Goal: Task Accomplishment & Management: Manage account settings

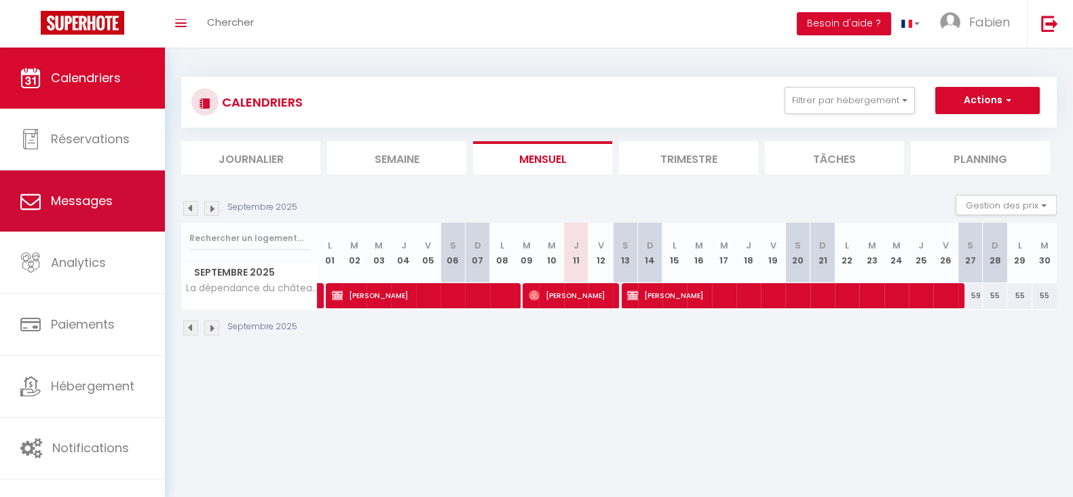
click at [44, 205] on link "Messages" at bounding box center [82, 200] width 165 height 61
select select "message"
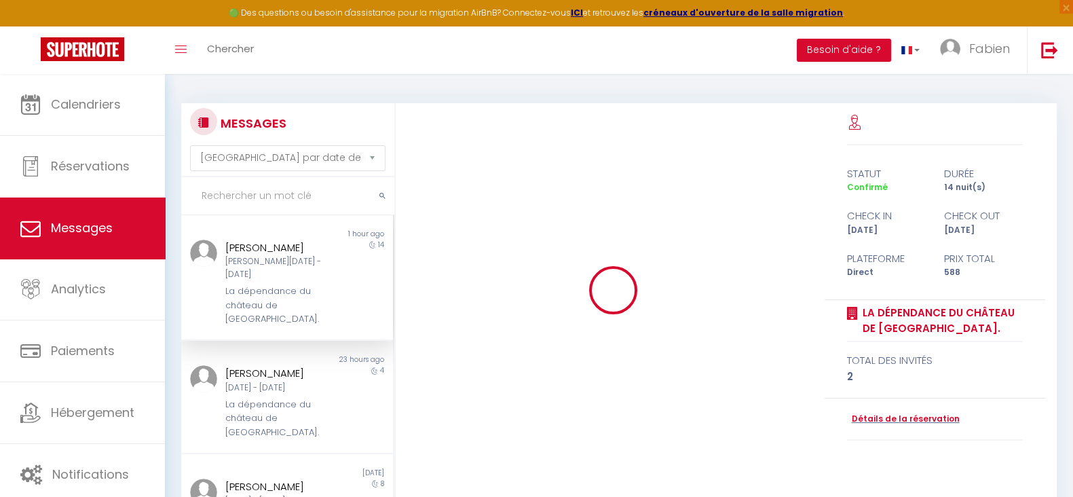
scroll to position [829, 0]
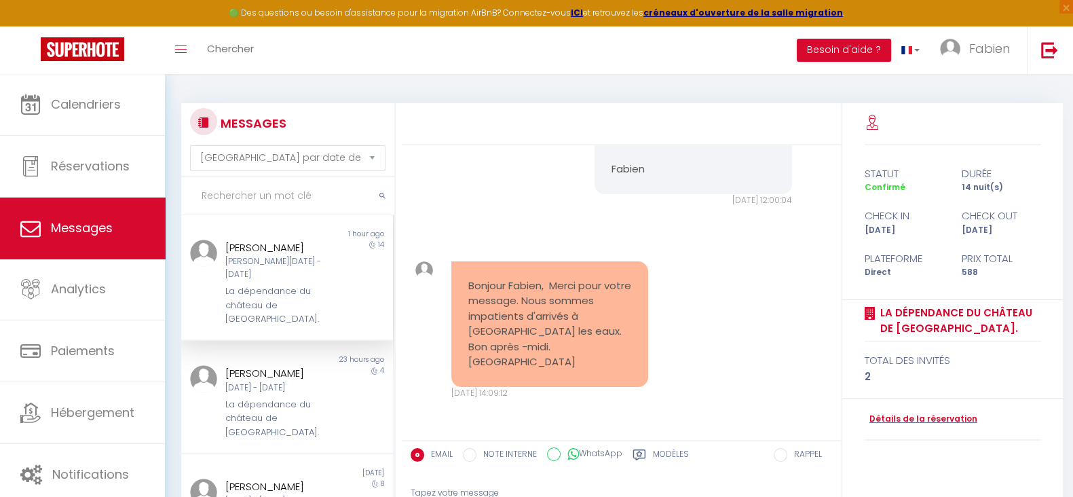
click at [282, 273] on div "[PERSON_NAME][DATE] - [DATE]" at bounding box center [278, 268] width 106 height 26
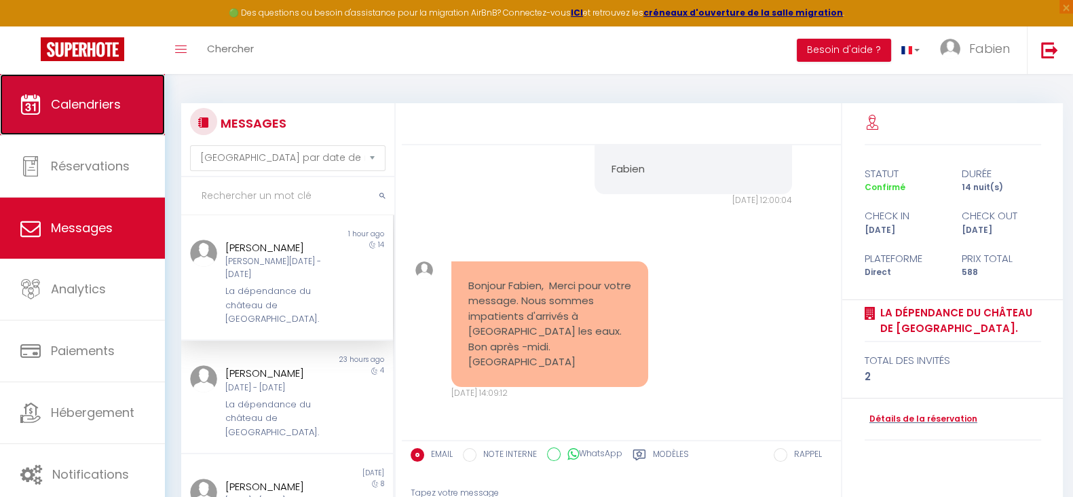
click at [73, 124] on link "Calendriers" at bounding box center [82, 104] width 165 height 61
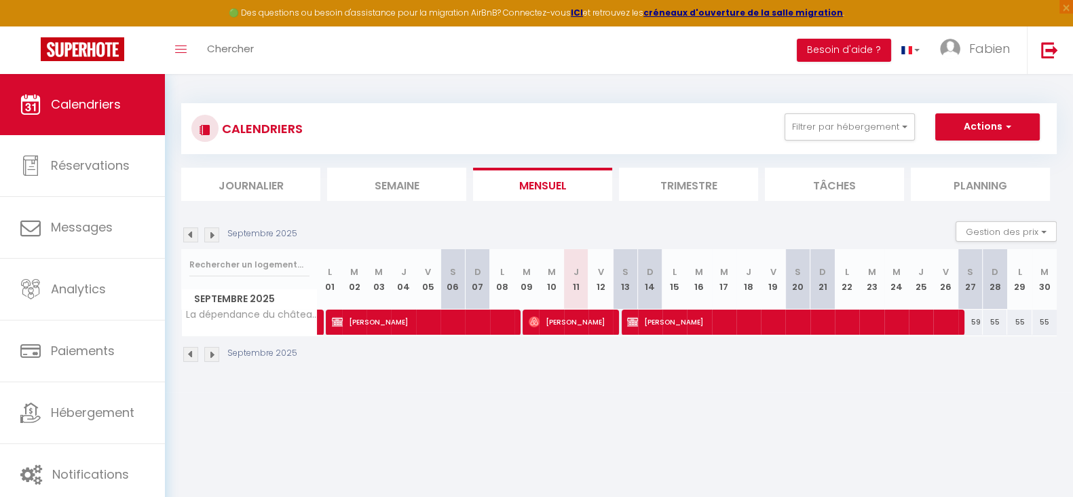
click at [690, 185] on li "Trimestre" at bounding box center [688, 184] width 139 height 33
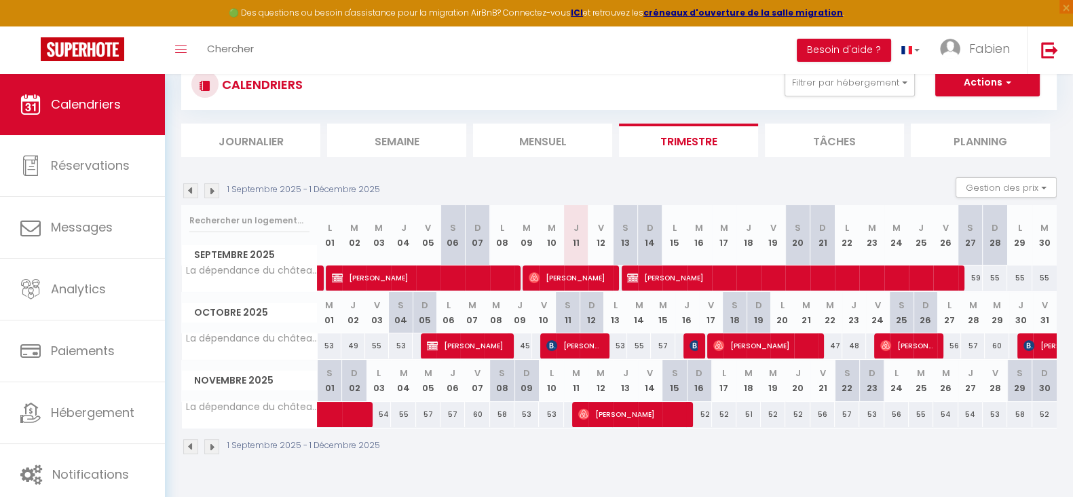
scroll to position [74, 0]
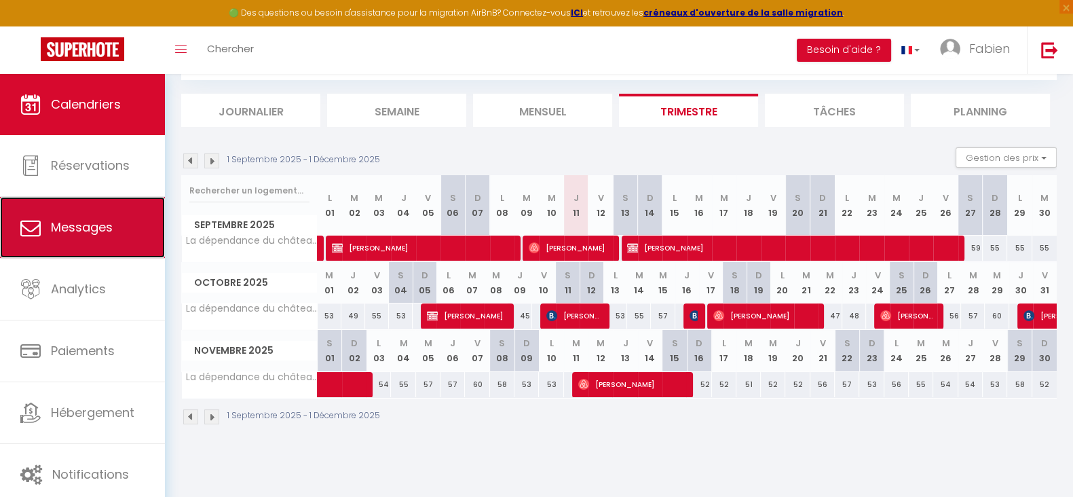
click at [83, 242] on link "Messages" at bounding box center [82, 227] width 165 height 61
select select "message"
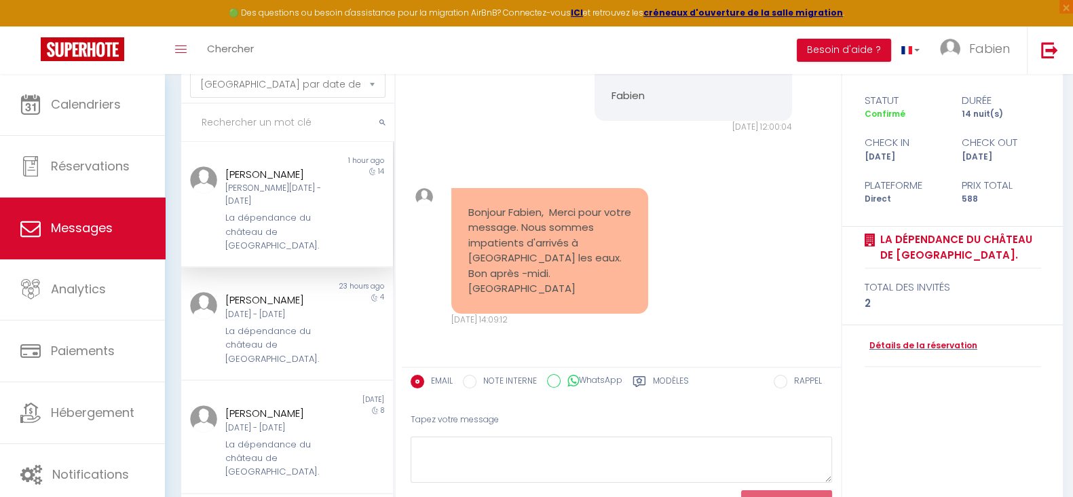
scroll to position [140, 0]
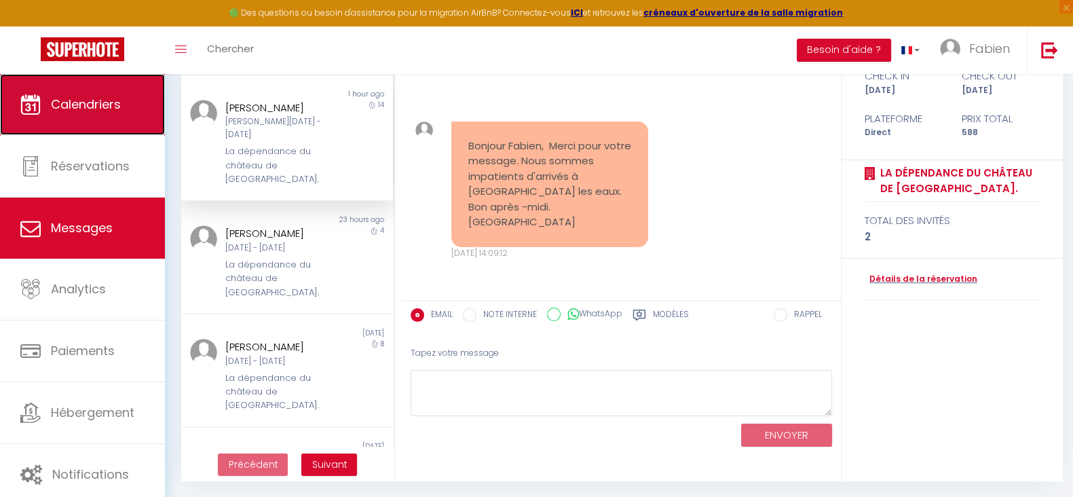
click at [73, 98] on span "Calendriers" at bounding box center [86, 104] width 70 height 17
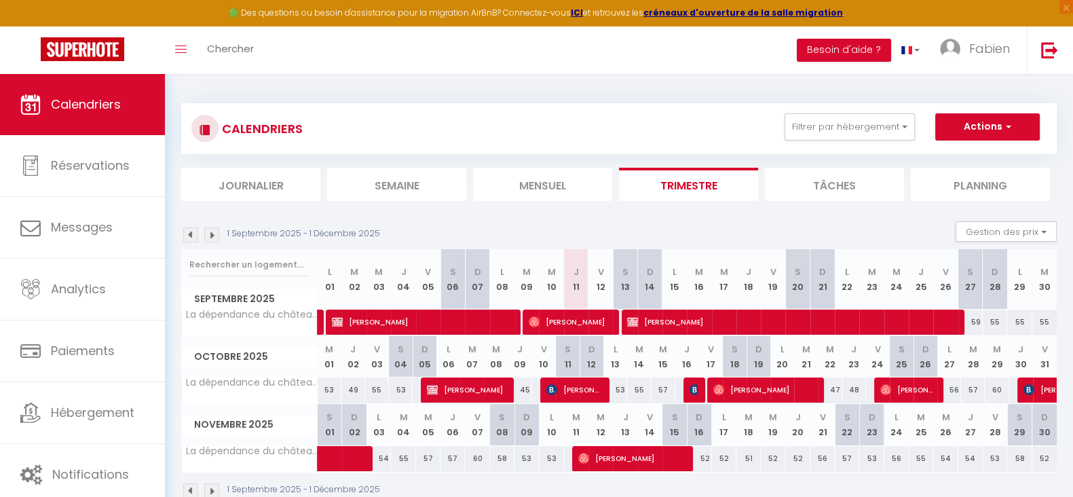
drag, startPoint x: 971, startPoint y: 323, endPoint x: 998, endPoint y: 320, distance: 27.3
click at [998, 320] on tr "La dépendance du château de [GEOGRAPHIC_DATA]. 45 [PERSON_NAME] 45 [PERSON_NAME]" at bounding box center [620, 322] width 876 height 26
click at [984, 327] on div "55" at bounding box center [995, 322] width 24 height 25
type input "55"
type input "Dim 28 Septembre 2025"
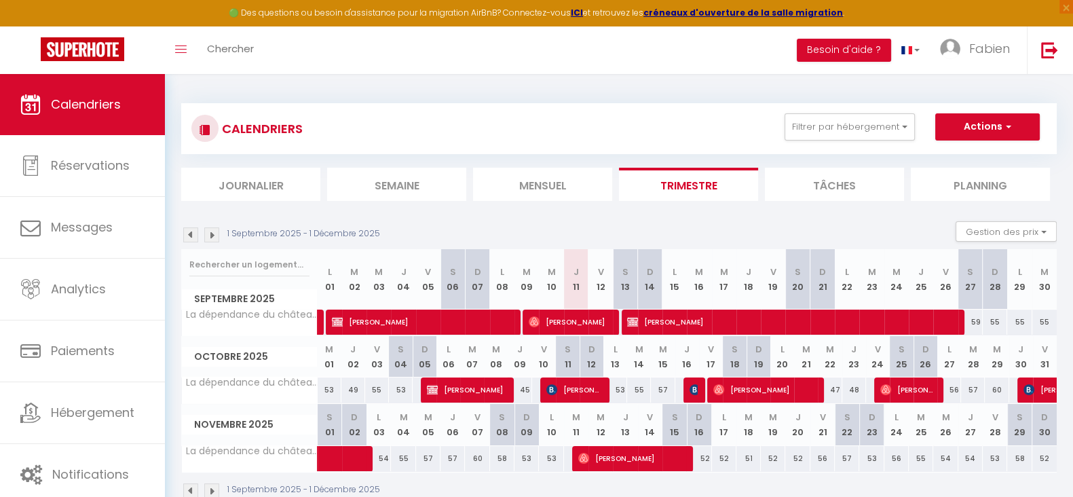
type input "Lun 29 Septembre 2025"
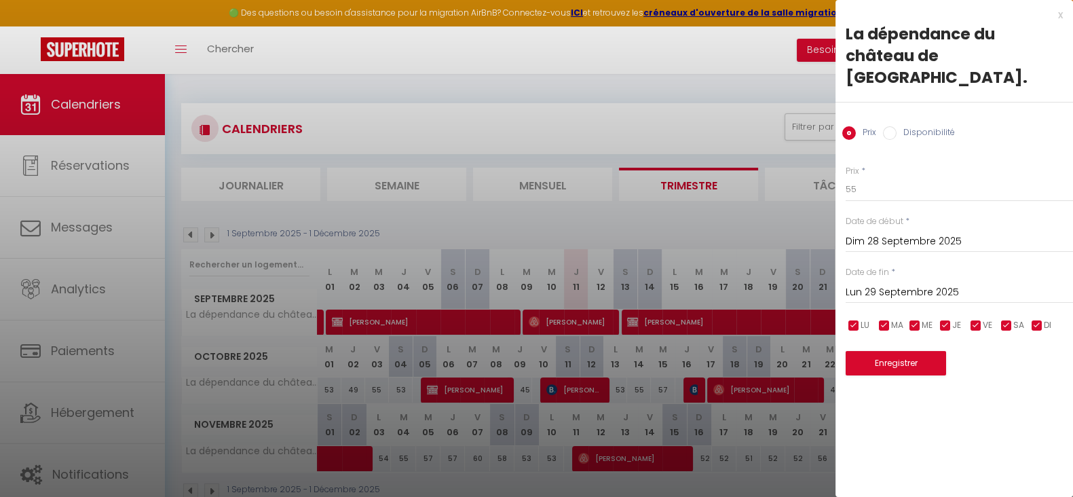
click at [1059, 16] on div "x" at bounding box center [949, 15] width 227 height 16
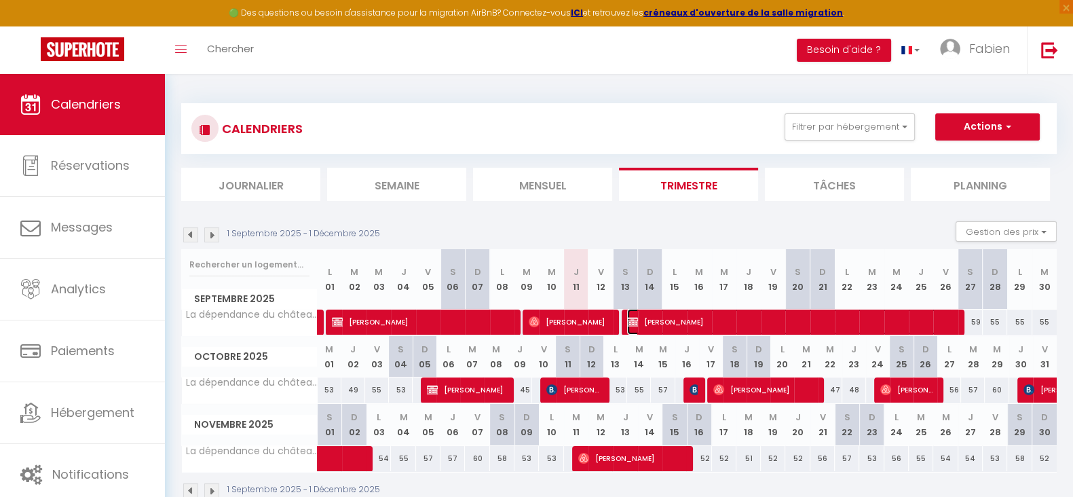
click at [950, 324] on span "[PERSON_NAME]" at bounding box center [790, 322] width 326 height 26
select select "OK"
select select "0"
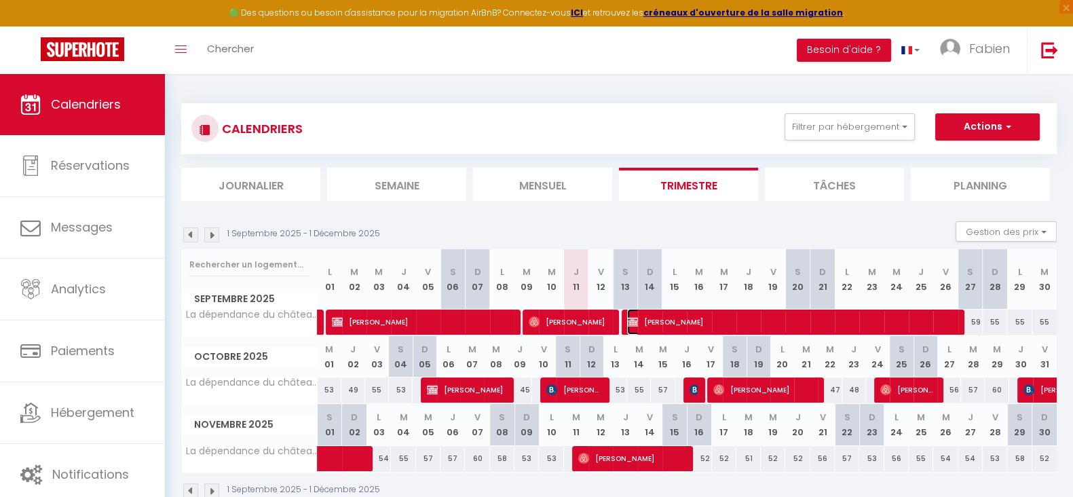
select select "0"
select select
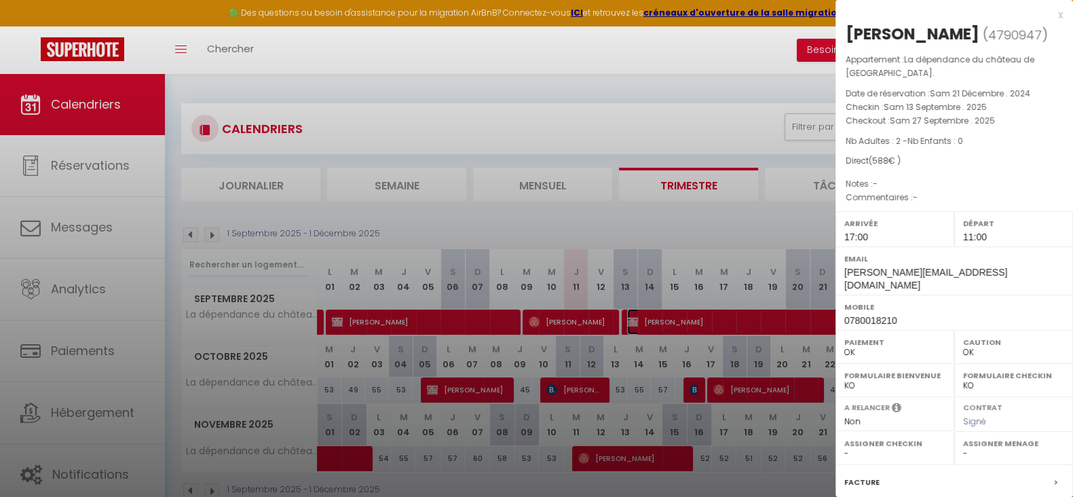
select select "17716"
click at [1046, 13] on div "x" at bounding box center [949, 15] width 227 height 16
